Goal: Task Accomplishment & Management: Manage account settings

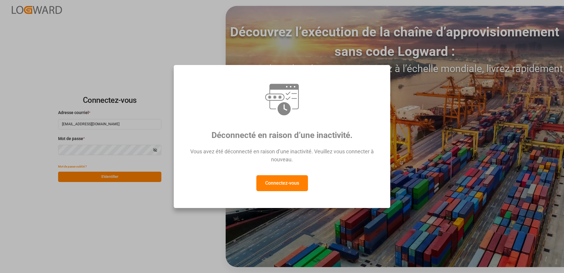
click at [273, 185] on button "Connectez-vous" at bounding box center [282, 183] width 52 height 16
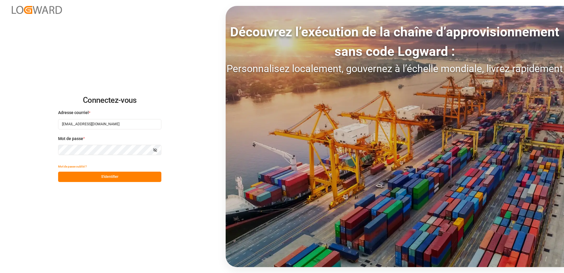
click at [113, 175] on button "S'identifier" at bounding box center [109, 176] width 103 height 10
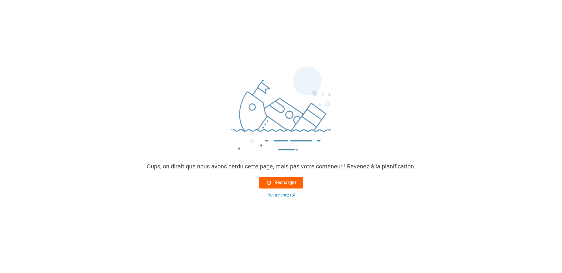
click at [271, 181] on icon at bounding box center [269, 182] width 6 height 6
click at [283, 184] on font "Recharger" at bounding box center [285, 182] width 22 height 7
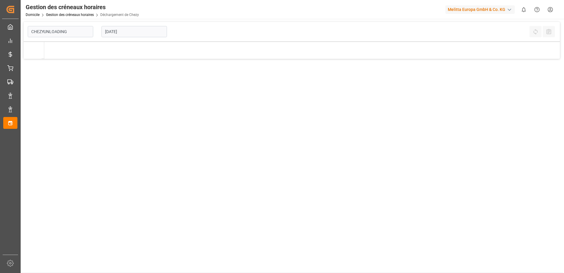
type input "Chezy Unloading"
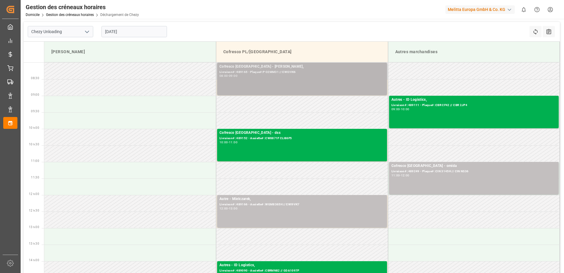
click at [240, 81] on div "Cofresco Pologne - [PERSON_NAME], Livraison# :489165 - Plaque#:P O2MM31 // EWI3…" at bounding box center [302, 79] width 165 height 30
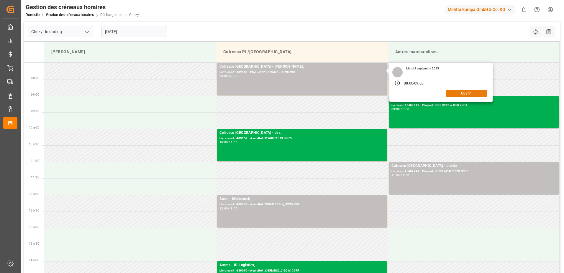
click at [466, 92] on button "Ouvrir" at bounding box center [466, 93] width 41 height 7
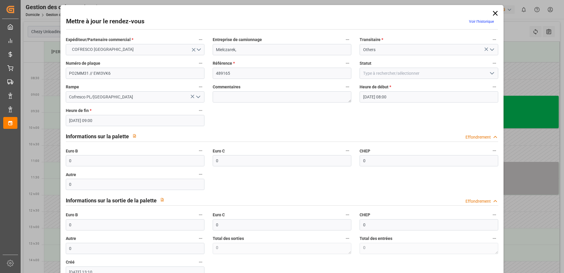
click at [492, 72] on icon "Ouvrir le menu" at bounding box center [492, 73] width 7 height 7
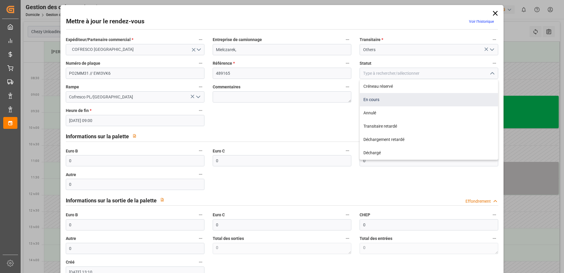
click at [373, 99] on div "En cours" at bounding box center [429, 99] width 138 height 13
type input "In Progress"
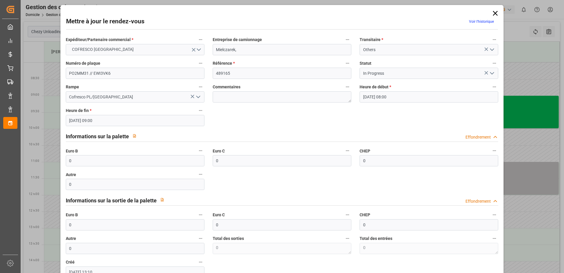
click at [494, 11] on icon at bounding box center [495, 13] width 8 height 8
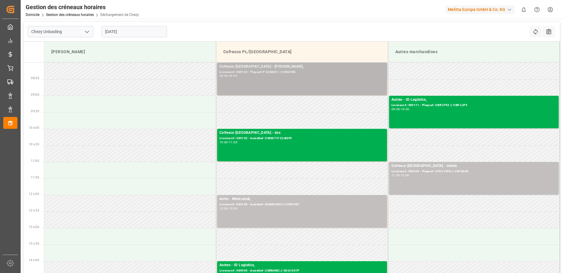
click at [316, 82] on div "Cofresco Pologne - [PERSON_NAME], Livraison# :489165 - Plaque#:P O2MM31 // EWI3…" at bounding box center [302, 79] width 165 height 30
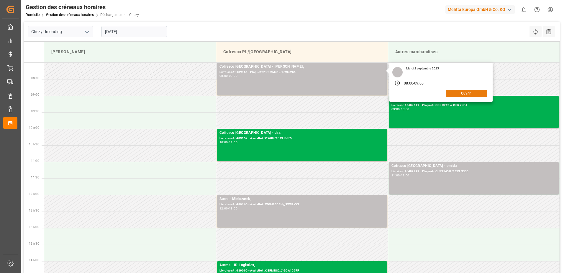
click at [468, 93] on button "Ouvrir" at bounding box center [466, 93] width 41 height 7
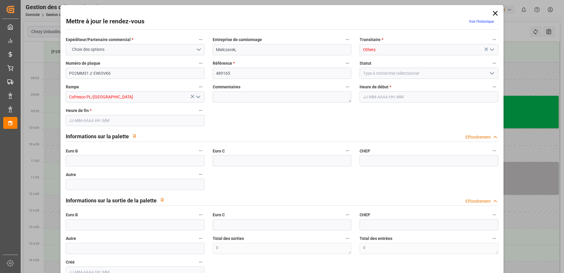
type input "0"
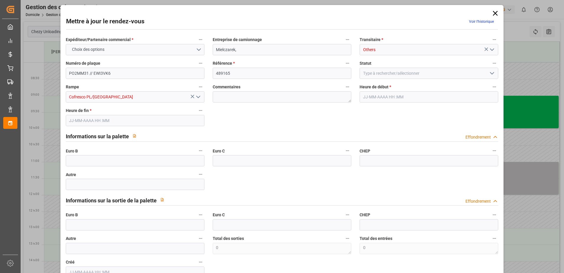
type input "0"
type input "[DATE] 08:00"
type input "[DATE] 09:00"
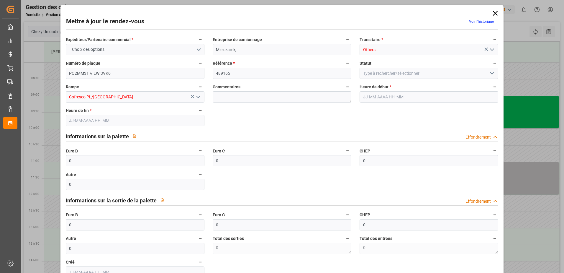
type input "[DATE] 13:10"
click at [493, 73] on icon "Ouvrir le menu" at bounding box center [492, 73] width 7 height 7
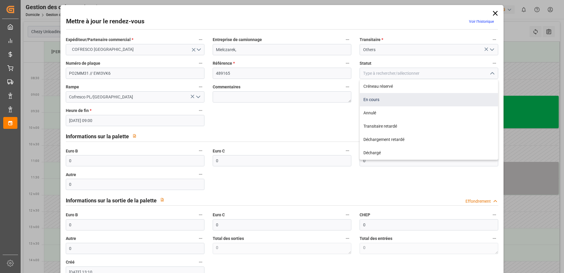
click at [379, 100] on div "En cours" at bounding box center [429, 99] width 138 height 13
type input "In Progress"
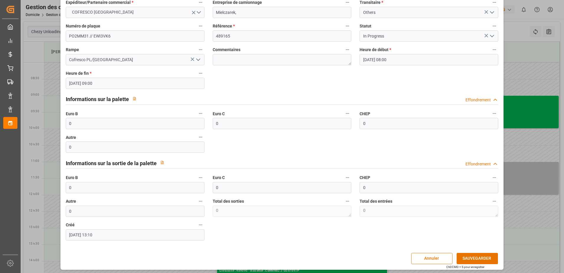
scroll to position [39, 0]
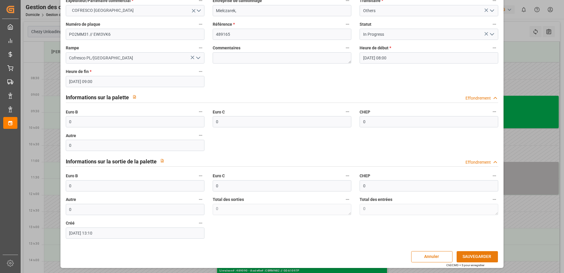
click at [467, 258] on button "SAUVEGARDER" at bounding box center [477, 256] width 41 height 11
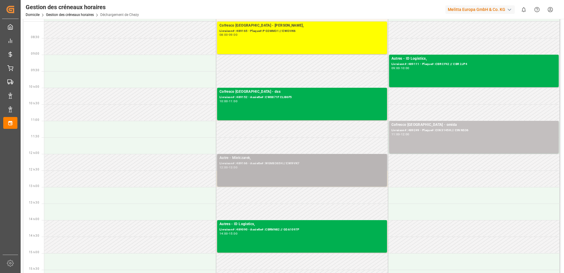
scroll to position [59, 0]
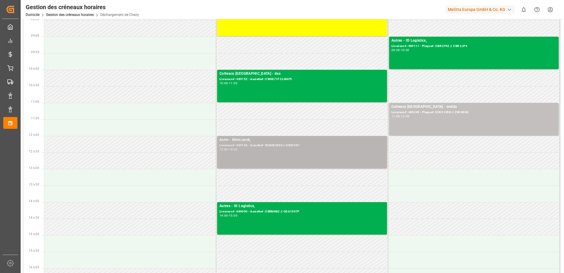
click at [307, 153] on div "Autre - Mielczarek, Livraison# :489166 - Assiette# :WGM8365H // EWI9VK7 12:00 -…" at bounding box center [302, 152] width 165 height 30
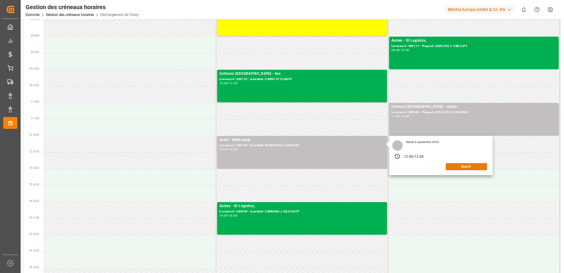
click at [477, 166] on button "Ouvrir" at bounding box center [466, 166] width 41 height 7
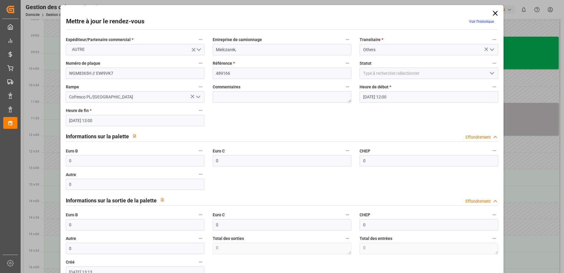
click at [492, 73] on polyline "Ouvrir le menu" at bounding box center [492, 73] width 4 height 2
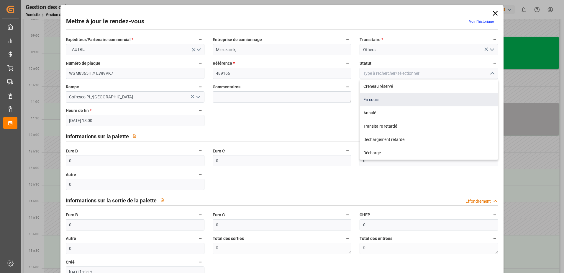
click at [380, 101] on div "En cours" at bounding box center [429, 99] width 138 height 13
type input "In Progress"
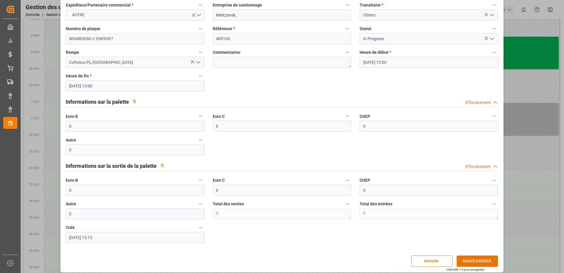
scroll to position [39, 0]
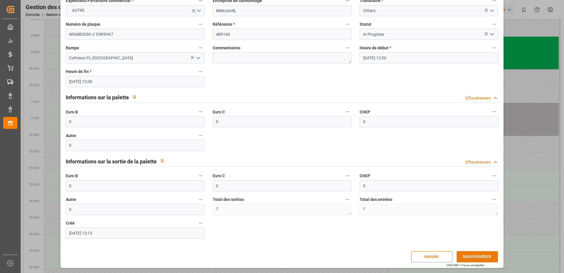
click at [463, 253] on button "SAUVEGARDER" at bounding box center [477, 256] width 41 height 11
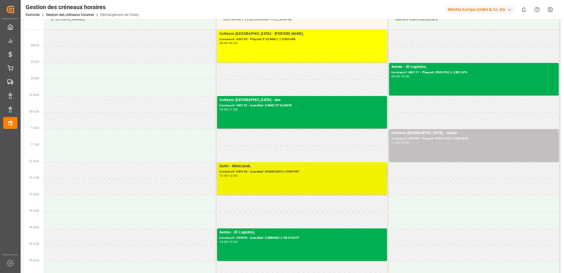
scroll to position [0, 0]
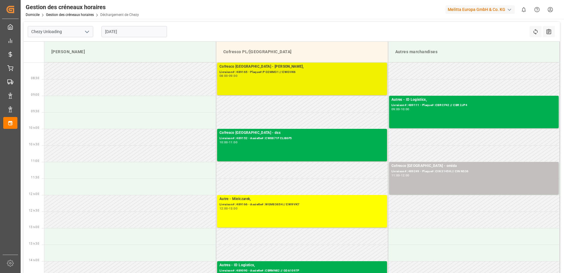
click at [261, 78] on div "Cofresco Pologne - [PERSON_NAME], Livraison# :489165 - Plaque#:P O2MM31 // EWI3…" at bounding box center [302, 79] width 165 height 30
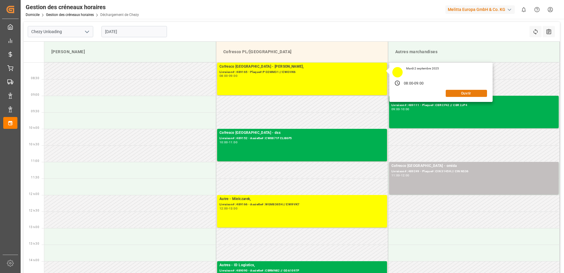
click at [469, 94] on button "Ouvrir" at bounding box center [466, 93] width 41 height 7
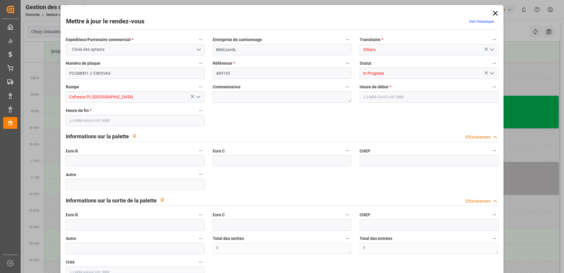
type input "0"
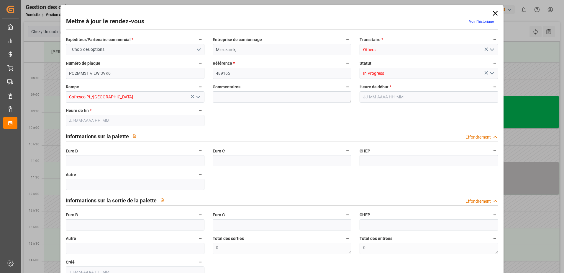
type input "0"
type input "[DATE] 08:00"
type input "[DATE] 09:00"
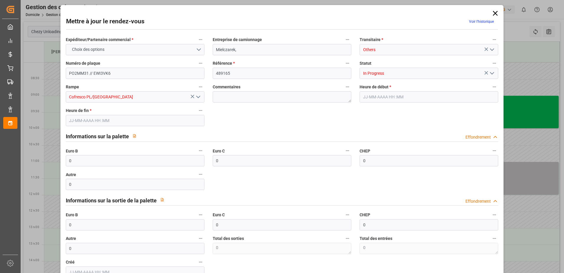
type input "[DATE] 13:10"
click at [75, 161] on input "0" at bounding box center [135, 160] width 139 height 11
type input "33"
click at [492, 74] on icon "Ouvrir le menu" at bounding box center [492, 73] width 7 height 7
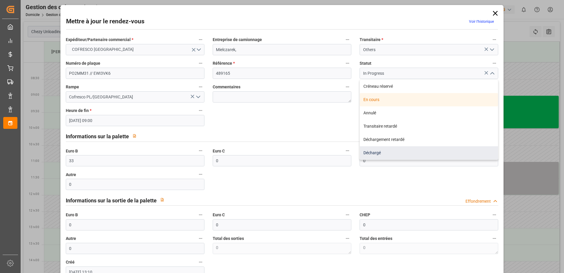
click at [370, 151] on div "Déchargé" at bounding box center [429, 152] width 138 height 13
type input "Unloaded"
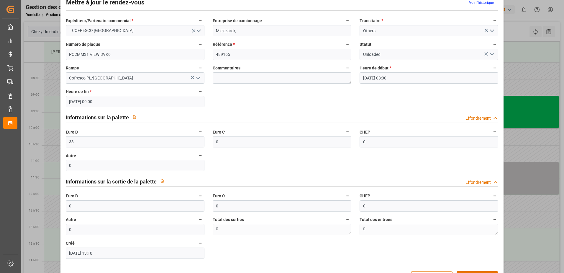
scroll to position [39, 0]
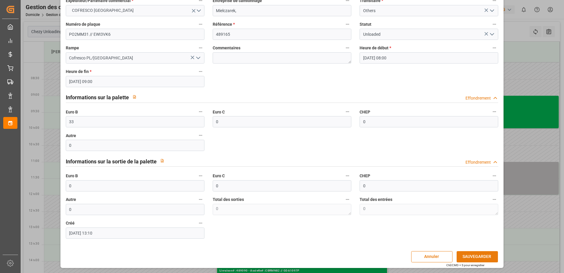
click at [472, 254] on button "SAUVEGARDER" at bounding box center [477, 256] width 41 height 11
